Goal: Transaction & Acquisition: Purchase product/service

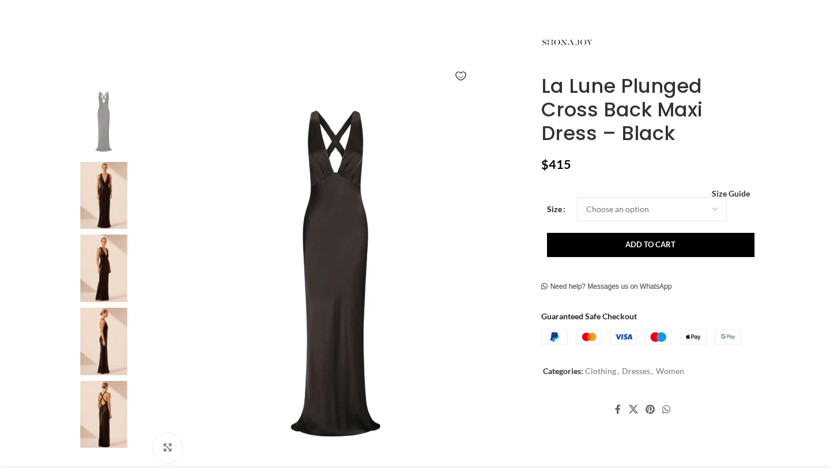
scroll to position [231, 0]
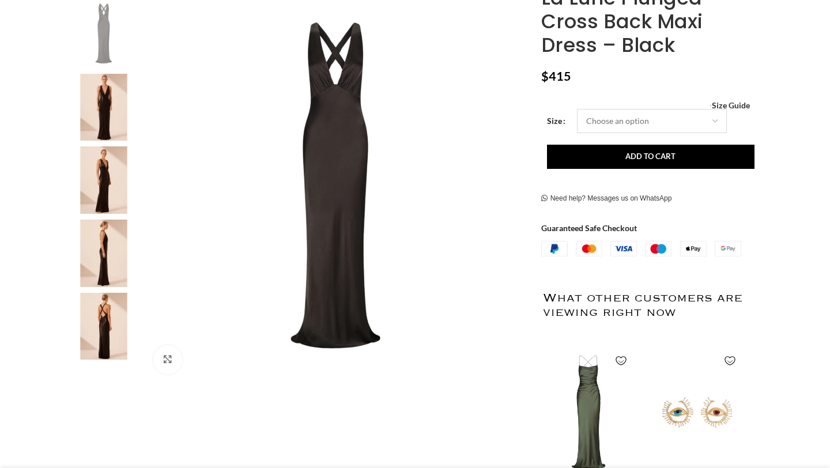
click at [650, 115] on select "Choose an option 4 UK 6 UK 8 [GEOGRAPHIC_DATA] 10 [GEOGRAPHIC_DATA] 12 [GEOGRAP…" at bounding box center [652, 121] width 150 height 24
select select "4-[GEOGRAPHIC_DATA]"
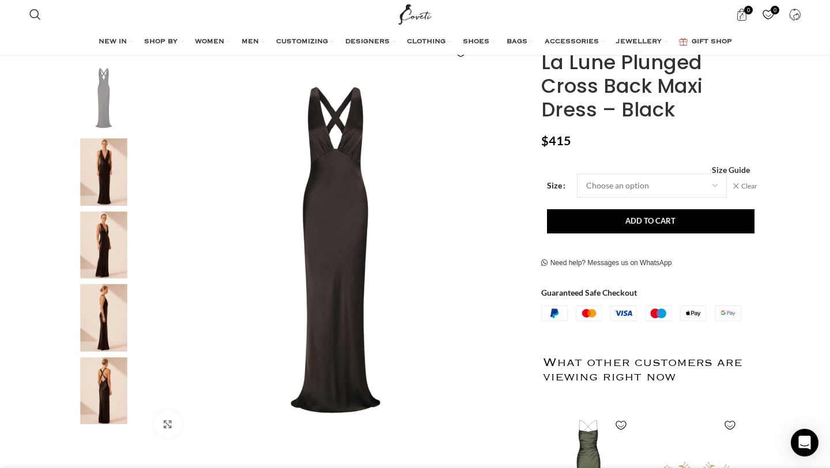
click at [114, 189] on img "2 / 5" at bounding box center [104, 171] width 70 height 67
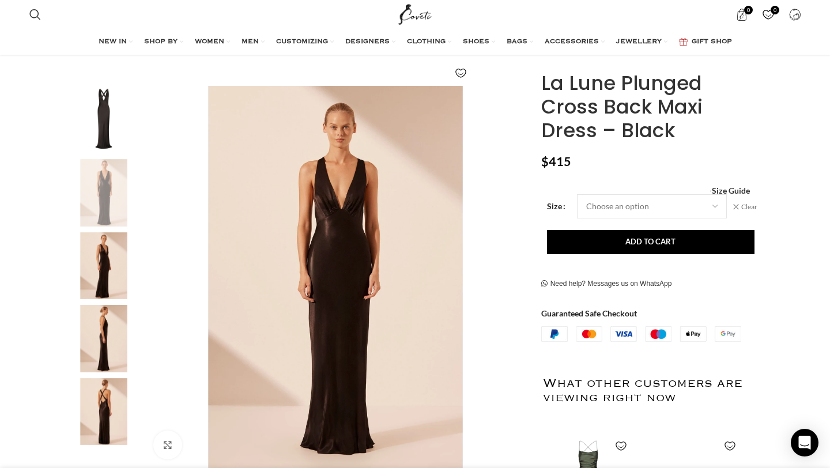
scroll to position [145, 0]
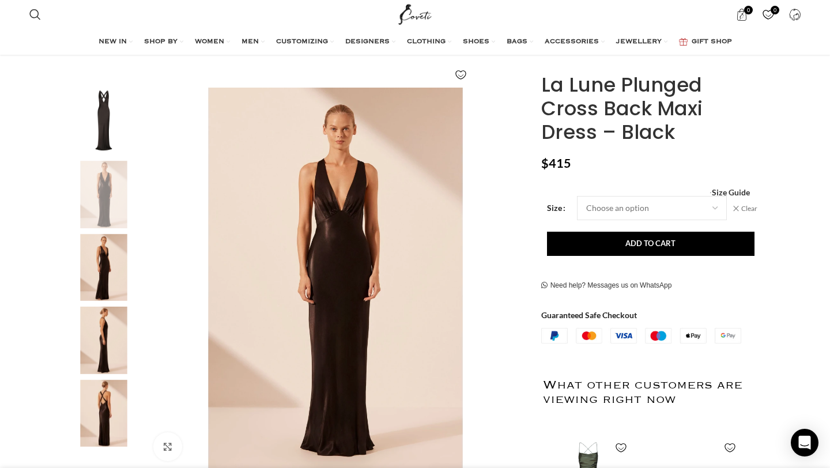
click at [115, 259] on img "3 / 5" at bounding box center [104, 267] width 70 height 67
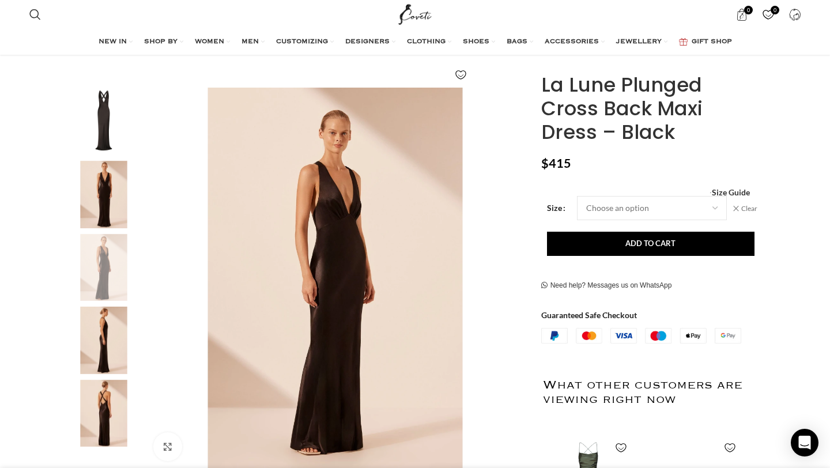
click at [113, 319] on img "4 / 5" at bounding box center [104, 340] width 70 height 67
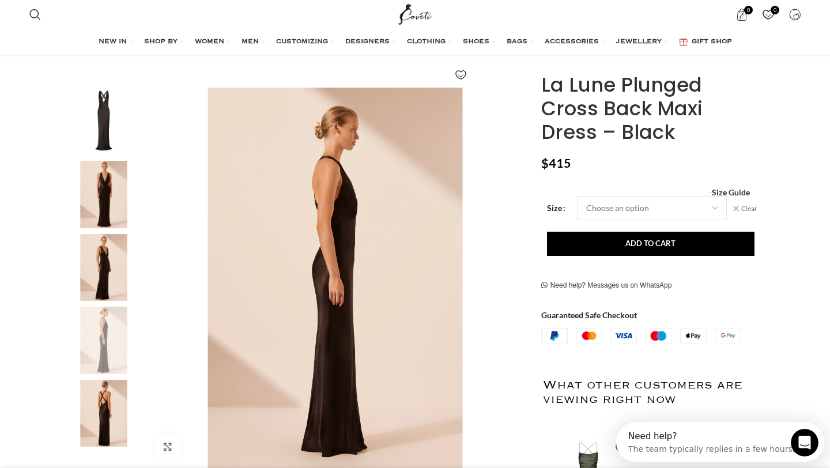
scroll to position [0, 0]
click at [111, 367] on img "4 / 5" at bounding box center [104, 340] width 70 height 67
click at [111, 403] on img "5 / 5" at bounding box center [104, 413] width 70 height 67
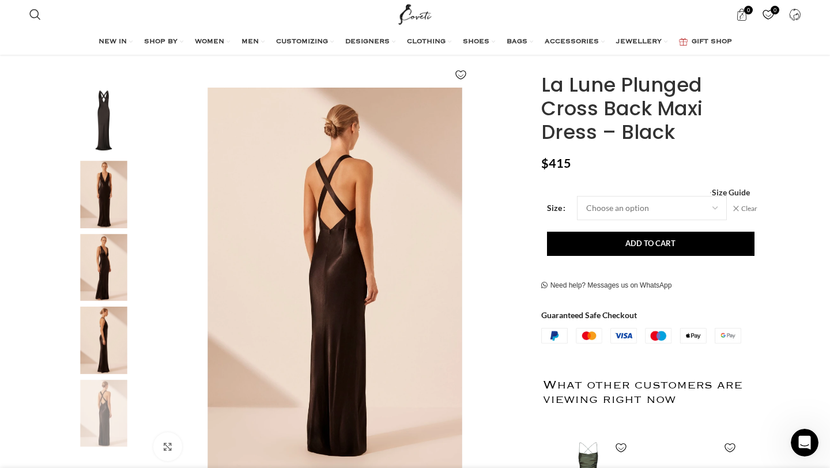
scroll to position [0, 243]
